Goal: Book appointment/travel/reservation

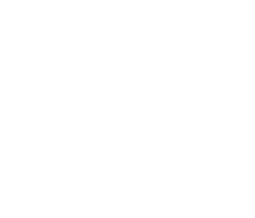
scroll to position [1028, 0]
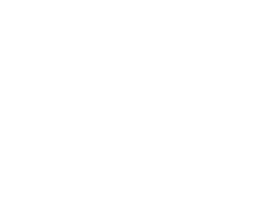
drag, startPoint x: 149, startPoint y: 81, endPoint x: 196, endPoint y: 81, distance: 47.4
click at [196, 174] on address "Valle Isarco – Valles-Rio Pusteria" at bounding box center [127, 177] width 235 height 7
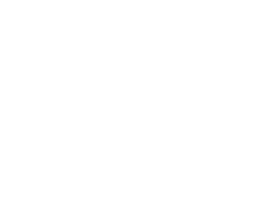
copy span "Valle Isarco – Valles-Rio Pusteria"
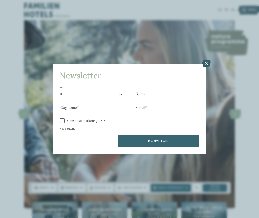
click at [206, 62] on icon at bounding box center [206, 63] width 9 height 7
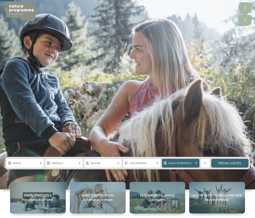
scroll to position [125, 0]
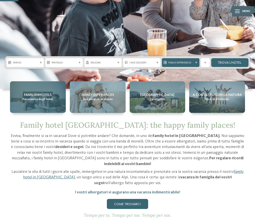
click at [57, 91] on div "Familienhotels Panoramica degli hotel" at bounding box center [38, 96] width 56 height 31
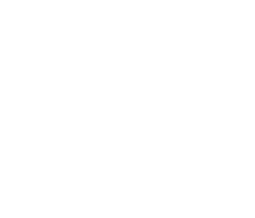
click at [118, 104] on icon at bounding box center [119, 103] width 2 height 2
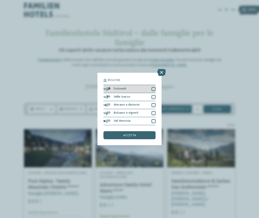
click at [127, 91] on div "Dolomiti" at bounding box center [130, 89] width 52 height 8
click at [128, 135] on span "accetta" at bounding box center [129, 135] width 13 height 3
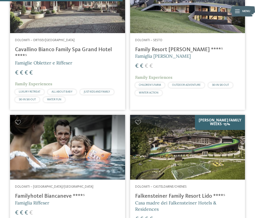
scroll to position [324, 0]
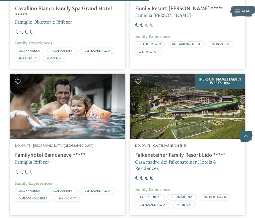
scroll to position [350, 0]
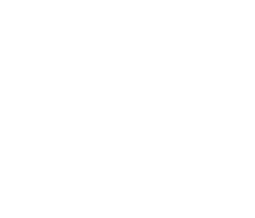
scroll to position [426, 0]
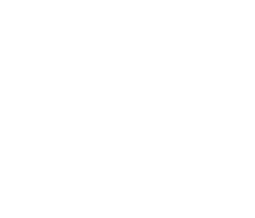
click at [178, 81] on icon at bounding box center [180, 82] width 4 height 4
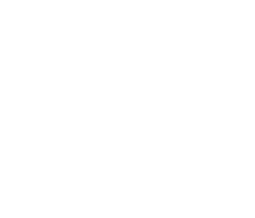
click at [178, 81] on icon at bounding box center [180, 82] width 4 height 4
type input "****"
click at [178, 81] on icon at bounding box center [180, 82] width 4 height 4
type input "****"
click at [178, 81] on icon at bounding box center [180, 82] width 4 height 4
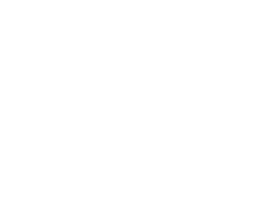
click at [178, 81] on icon at bounding box center [180, 82] width 4 height 4
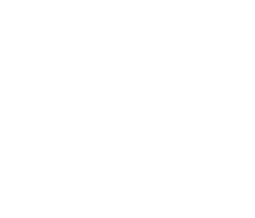
click at [180, 81] on icon at bounding box center [180, 82] width 4 height 4
type input "**********"
type input "****"
type input "**********"
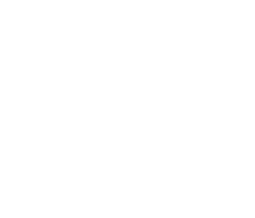
select select "*****"
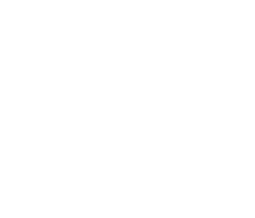
type input "*"
select select "*"
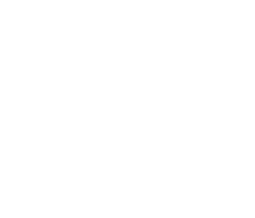
scroll to position [552, 0]
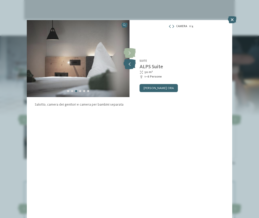
click at [130, 64] on icon at bounding box center [130, 64] width 12 height 10
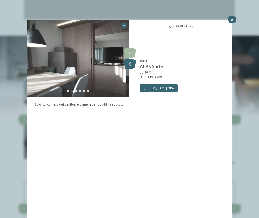
click at [130, 64] on icon at bounding box center [130, 64] width 12 height 10
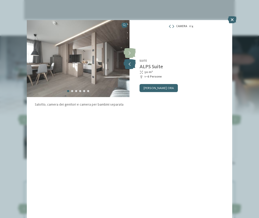
click at [130, 64] on icon at bounding box center [130, 64] width 12 height 10
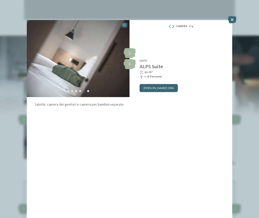
click at [19, 102] on div "Camera 1 / 4 slide 1 of 4 slide" at bounding box center [129, 109] width 259 height 218
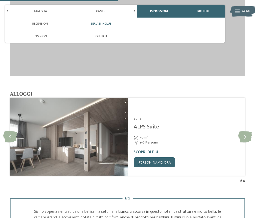
scroll to position [727, 0]
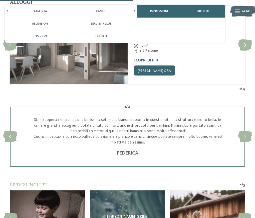
scroll to position [827, 0]
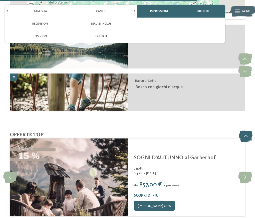
scroll to position [1003, 0]
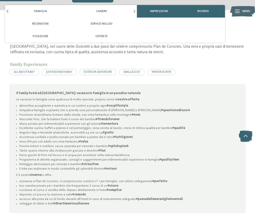
scroll to position [125, 0]
